Goal: Task Accomplishment & Management: Manage account settings

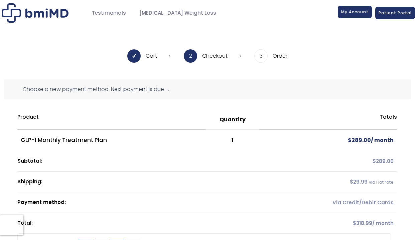
click at [353, 13] on span "My Account" at bounding box center [354, 12] width 27 height 6
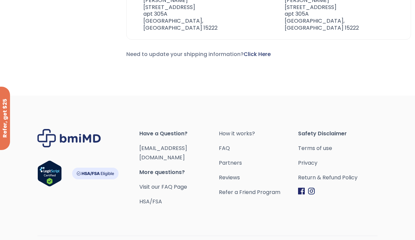
scroll to position [273, 0]
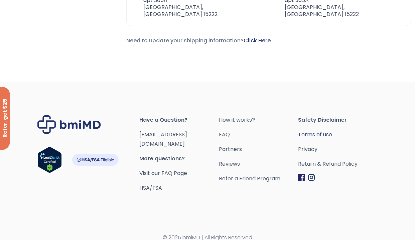
click at [327, 130] on link "Terms of use" at bounding box center [337, 134] width 79 height 9
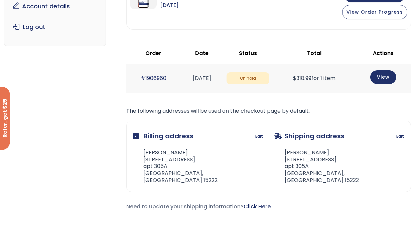
scroll to position [273, 0]
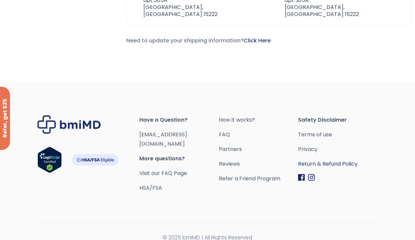
click at [322, 163] on link "Return & Refund Policy" at bounding box center [337, 164] width 79 height 9
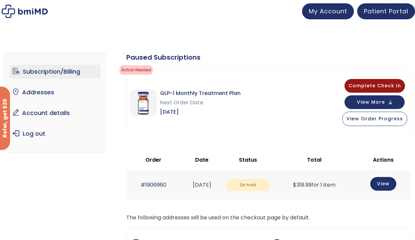
click at [269, 184] on span "On hold" at bounding box center [247, 185] width 43 height 12
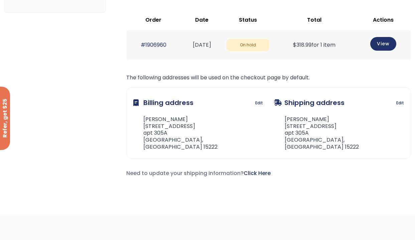
scroll to position [142, 0]
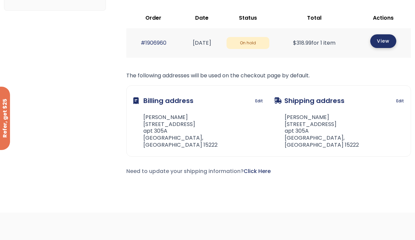
click at [389, 41] on link "View" at bounding box center [383, 41] width 26 height 14
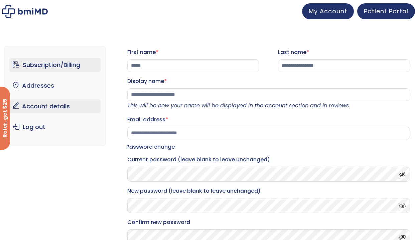
click at [59, 64] on link "Subscription/Billing" at bounding box center [54, 65] width 91 height 14
